Goal: Task Accomplishment & Management: Use online tool/utility

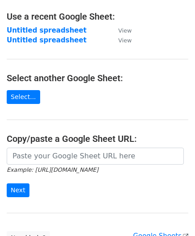
scroll to position [126, 0]
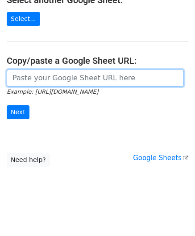
click at [76, 78] on input "url" at bounding box center [95, 77] width 177 height 17
paste input "https://docs.google.com/spreadsheets/d/1HK0-VYmOORuP4yqGNFjUXHeZ0z3uZtnhsFaEJaC…"
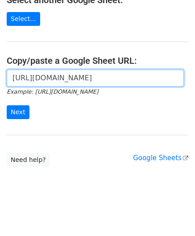
scroll to position [0, 222]
type input "https://docs.google.com/spreadsheets/d/1HK0-VYmOORuP4yqGNFjUXHeZ0z3uZtnhsFaEJaC…"
click at [7, 105] on input "Next" at bounding box center [18, 112] width 23 height 14
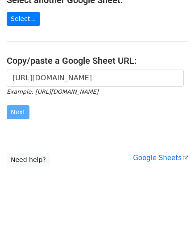
scroll to position [0, 0]
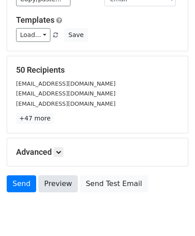
scroll to position [109, 0]
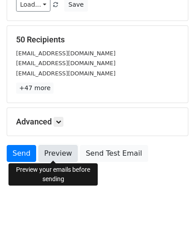
click at [49, 150] on link "Preview" at bounding box center [57, 153] width 39 height 17
click at [62, 149] on link "Preview" at bounding box center [57, 153] width 39 height 17
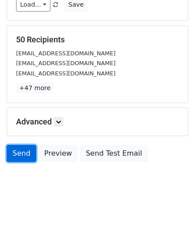
click at [20, 155] on link "Send" at bounding box center [21, 153] width 29 height 17
